Goal: Find specific page/section: Find specific page/section

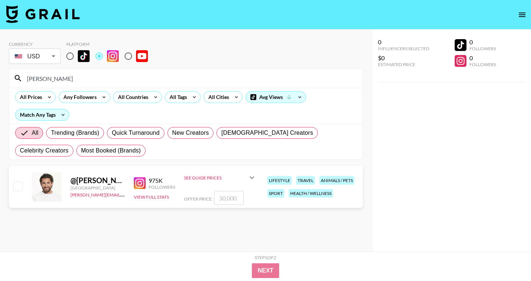
drag, startPoint x: 66, startPoint y: 79, endPoint x: 25, endPoint y: 77, distance: 41.3
click at [25, 77] on input "[PERSON_NAME]" at bounding box center [189, 78] width 335 height 12
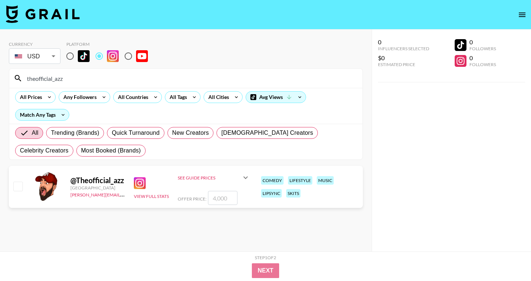
drag, startPoint x: 70, startPoint y: 78, endPoint x: 14, endPoint y: 77, distance: 56.4
click at [13, 77] on div "theofficial_azz" at bounding box center [185, 78] width 353 height 19
paste input "davidthomascomedy"
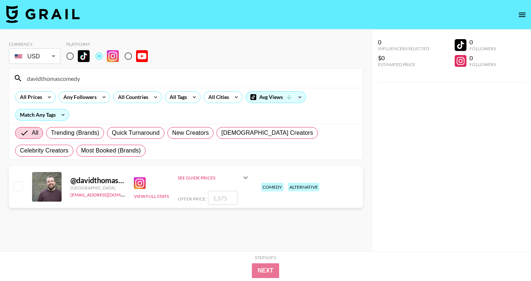
click at [220, 197] on input "number" at bounding box center [222, 198] width 29 height 14
click at [212, 175] on div "See Guide Prices" at bounding box center [209, 178] width 63 height 6
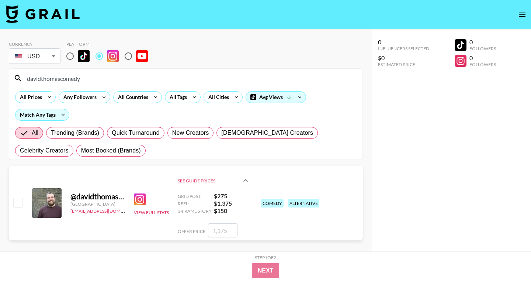
drag, startPoint x: 88, startPoint y: 79, endPoint x: 20, endPoint y: 80, distance: 68.2
click at [20, 80] on div "davidthomascomedy" at bounding box center [185, 78] width 353 height 19
paste input "berzinsk"
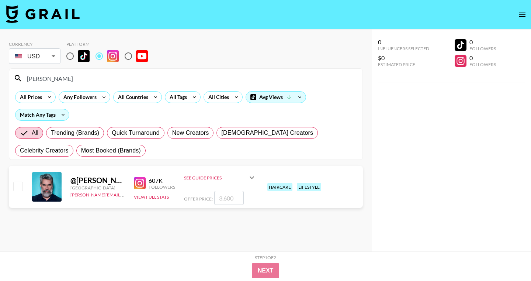
click at [250, 174] on icon at bounding box center [251, 177] width 9 height 9
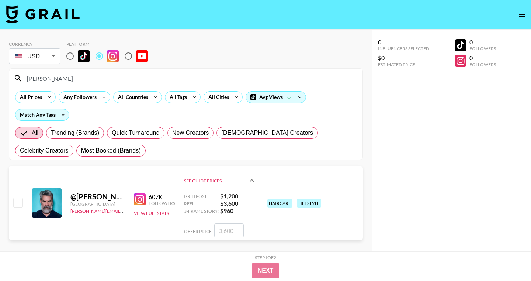
drag, startPoint x: 58, startPoint y: 81, endPoint x: 24, endPoint y: 81, distance: 33.9
click at [24, 81] on input "[PERSON_NAME]" at bounding box center [189, 78] width 335 height 12
paste input "zacharyrealit"
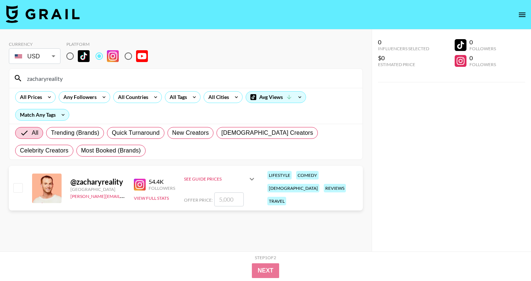
drag, startPoint x: 69, startPoint y: 80, endPoint x: 13, endPoint y: 79, distance: 55.7
click at [13, 79] on div "zacharyreality" at bounding box center [185, 78] width 353 height 19
paste input "nomadicallyryan"
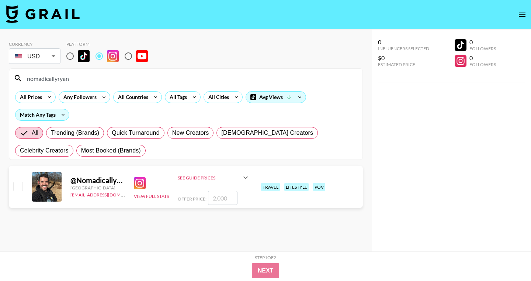
drag, startPoint x: 78, startPoint y: 77, endPoint x: 24, endPoint y: 77, distance: 54.6
click at [23, 77] on input "nomadicallyryan" at bounding box center [189, 78] width 335 height 12
paste input "colinblakesonnier"
type input "colinblakesonnier"
